Goal: Task Accomplishment & Management: Use online tool/utility

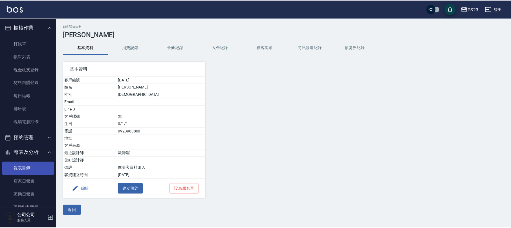
scroll to position [75, 0]
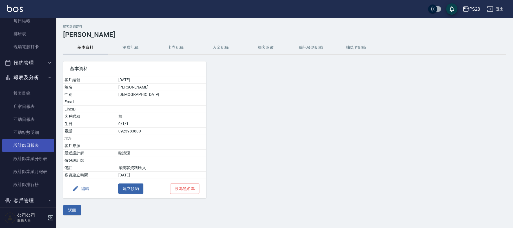
drag, startPoint x: 34, startPoint y: 140, endPoint x: 37, endPoint y: 139, distance: 3.2
click at [34, 140] on link "設計師日報表" at bounding box center [28, 145] width 52 height 13
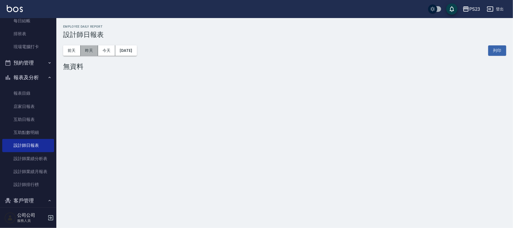
click at [87, 50] on button "昨天" at bounding box center [89, 50] width 17 height 10
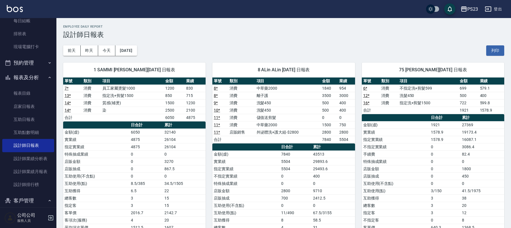
scroll to position [37, 0]
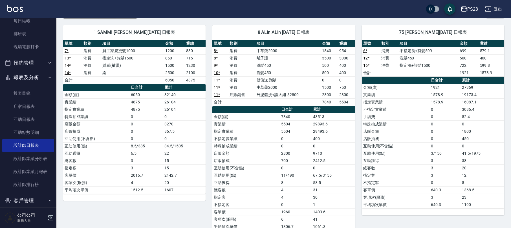
click at [170, 68] on td "1500" at bounding box center [174, 65] width 21 height 7
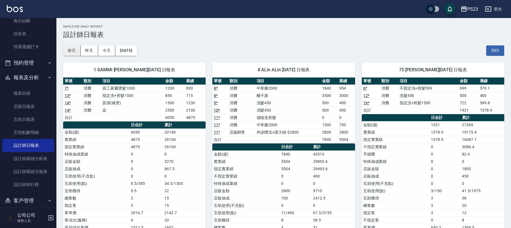
click at [72, 51] on button "前天" at bounding box center [71, 50] width 17 height 10
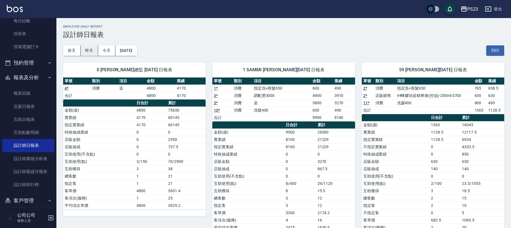
click at [92, 51] on button "昨天" at bounding box center [89, 50] width 17 height 10
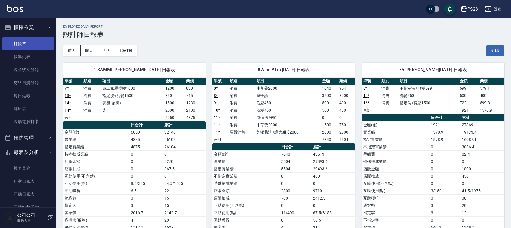
click at [16, 44] on link "打帳單" at bounding box center [28, 43] width 52 height 13
